Goal: Transaction & Acquisition: Purchase product/service

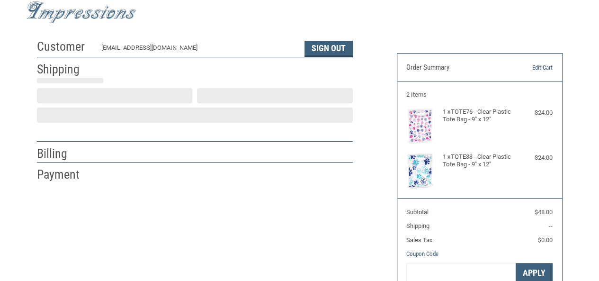
scroll to position [30, 0]
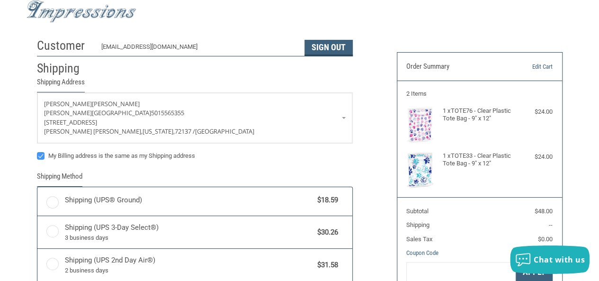
radio input "true"
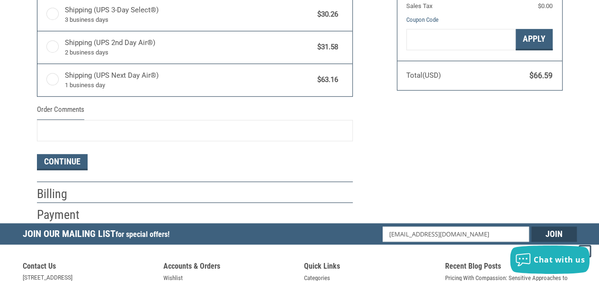
scroll to position [315, 0]
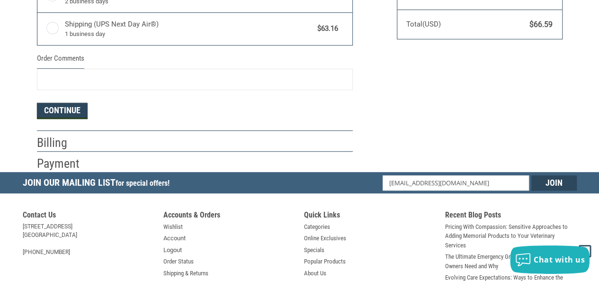
click at [47, 104] on button "Continue" at bounding box center [62, 111] width 51 height 16
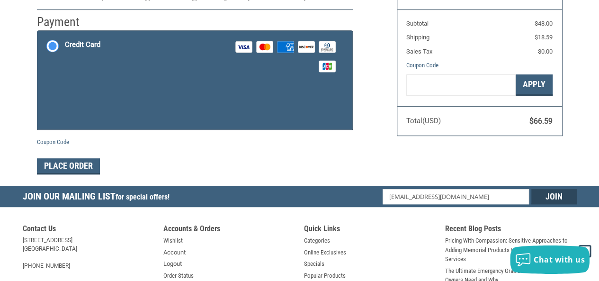
scroll to position [172, 0]
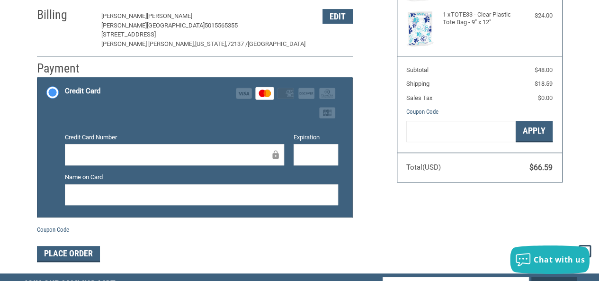
click at [302, 238] on form "Payment Methods Credit Card Credit Card Visa Master Amex Discover Diners Club J…" at bounding box center [195, 169] width 316 height 185
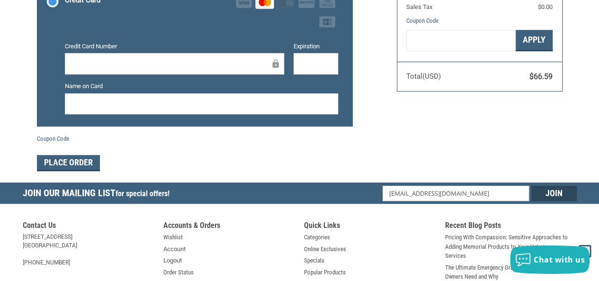
scroll to position [266, 0]
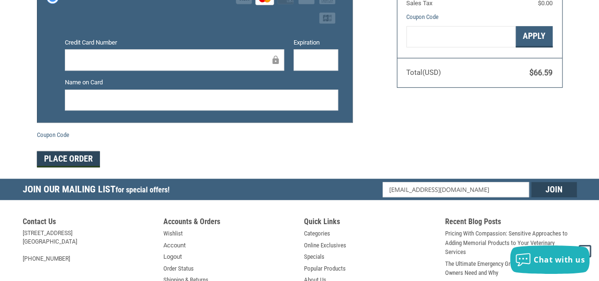
click at [80, 158] on button "Place Order" at bounding box center [68, 159] width 63 height 16
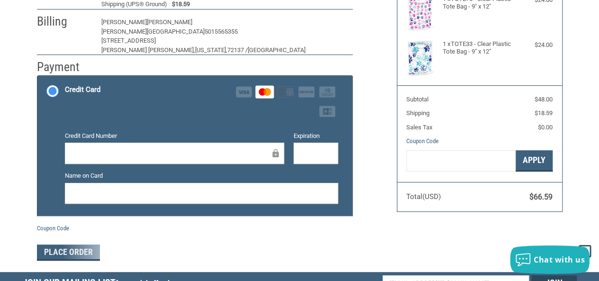
scroll to position [190, 0]
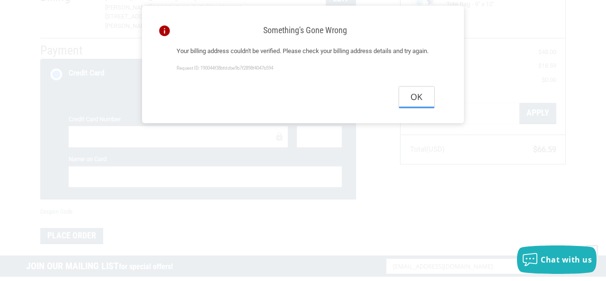
click at [415, 106] on button "Ok" at bounding box center [416, 97] width 35 height 21
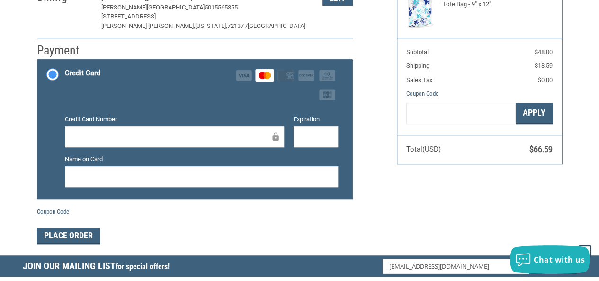
click at [18, 175] on div "Customer [EMAIL_ADDRESS][DOMAIN_NAME] Sign Out Shipping [PERSON_NAME][GEOGRAPHI…" at bounding box center [299, 64] width 599 height 381
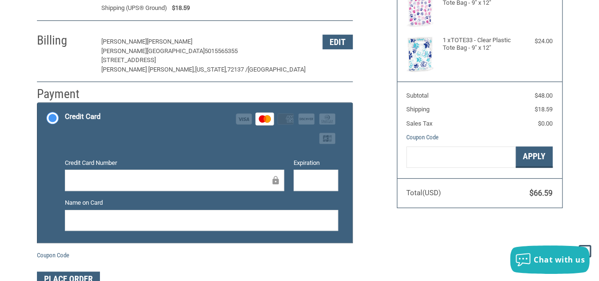
scroll to position [95, 0]
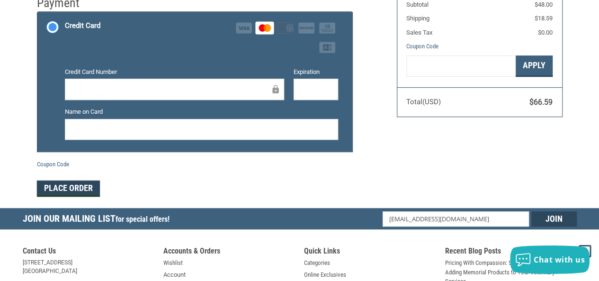
click at [81, 189] on button "Place Order" at bounding box center [68, 189] width 63 height 16
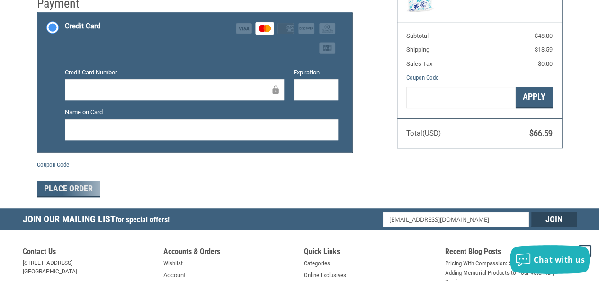
scroll to position [237, 0]
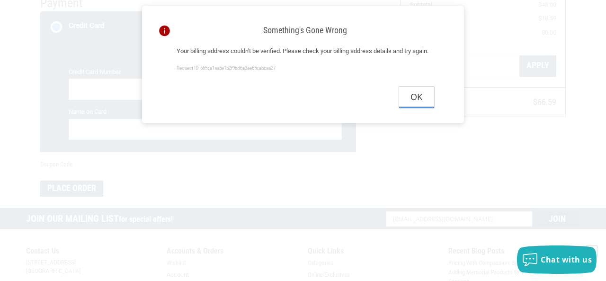
click at [404, 107] on button "Ok" at bounding box center [416, 97] width 35 height 21
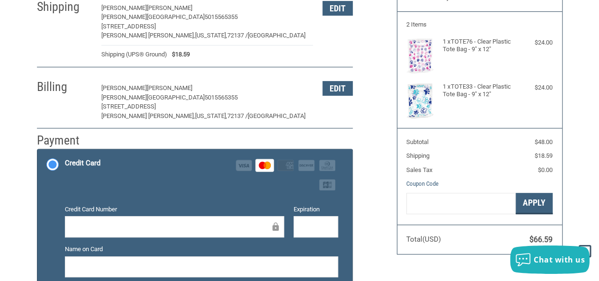
scroll to position [47, 0]
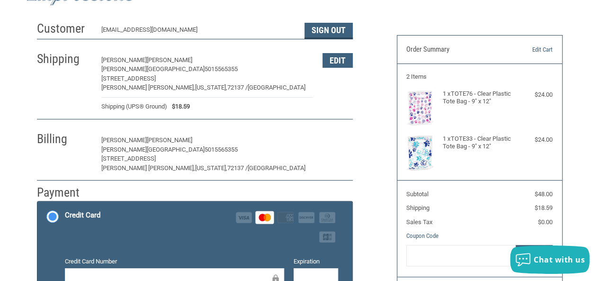
click at [333, 139] on button "Edit" at bounding box center [338, 140] width 30 height 15
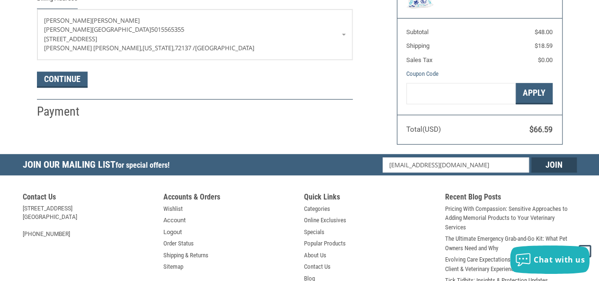
scroll to position [114, 0]
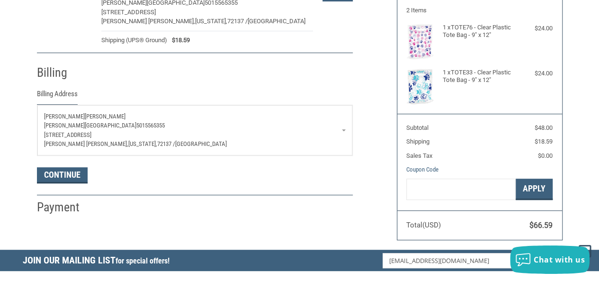
click at [136, 125] on span "5015565355" at bounding box center [150, 125] width 28 height 7
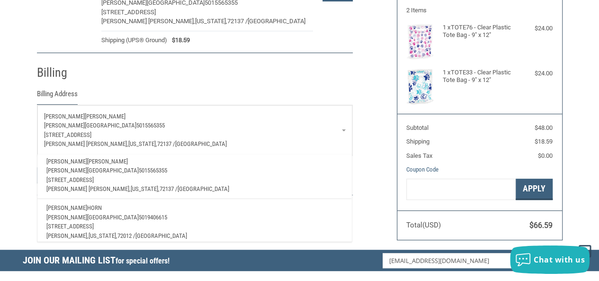
scroll to position [34, 0]
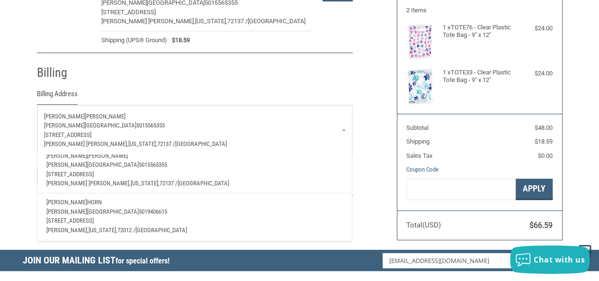
click at [121, 208] on span "[PERSON_NAME][GEOGRAPHIC_DATA]" at bounding box center [92, 211] width 92 height 7
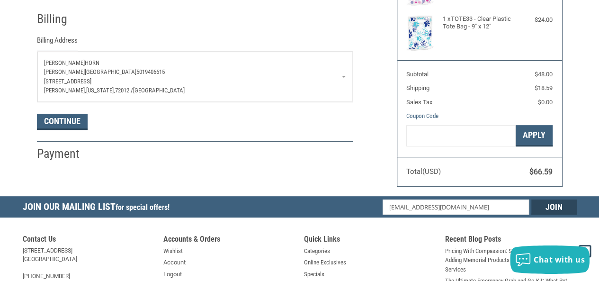
scroll to position [190, 0]
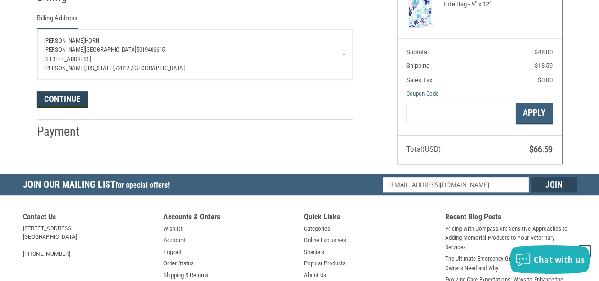
click at [61, 97] on button "Continue" at bounding box center [62, 99] width 51 height 16
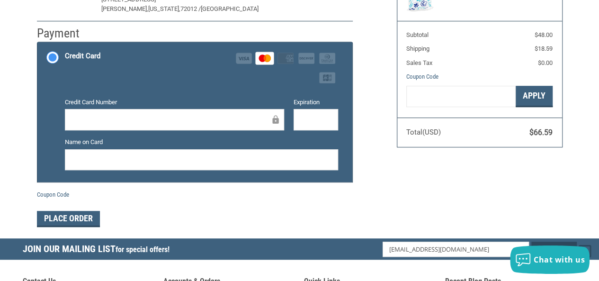
scroll to position [219, 0]
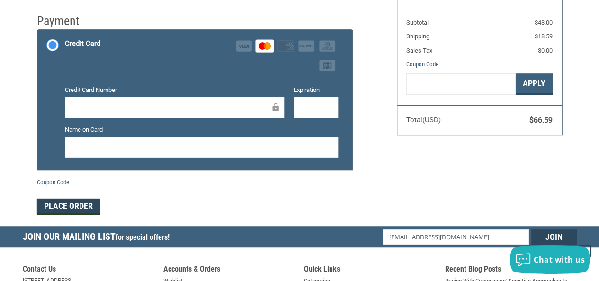
click at [72, 206] on button "Place Order" at bounding box center [68, 207] width 63 height 16
